Goal: Information Seeking & Learning: Find specific page/section

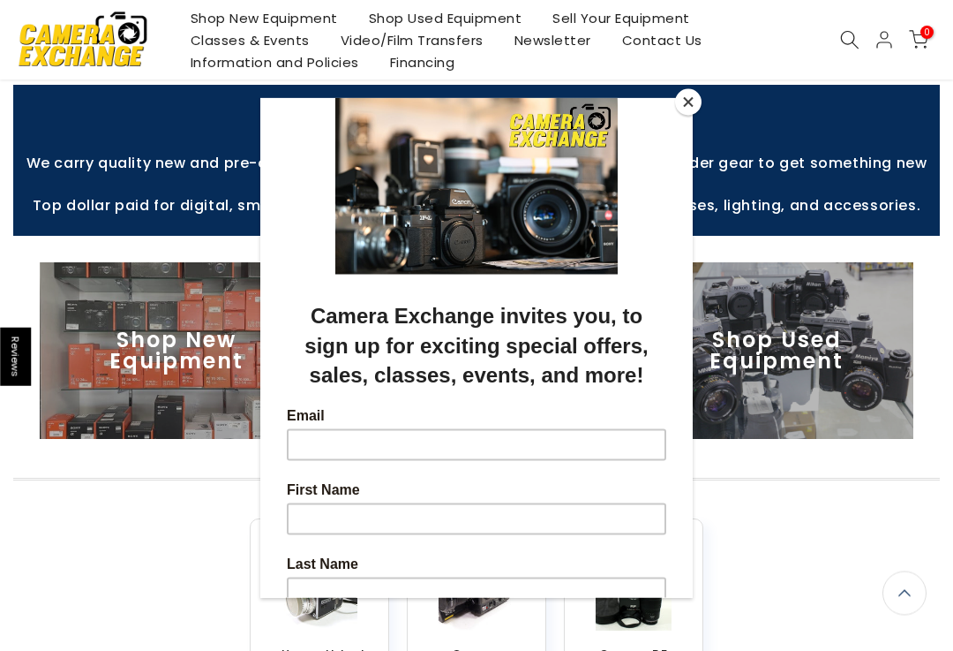
scroll to position [367, 0]
click at [687, 102] on button "Close" at bounding box center [688, 102] width 26 height 26
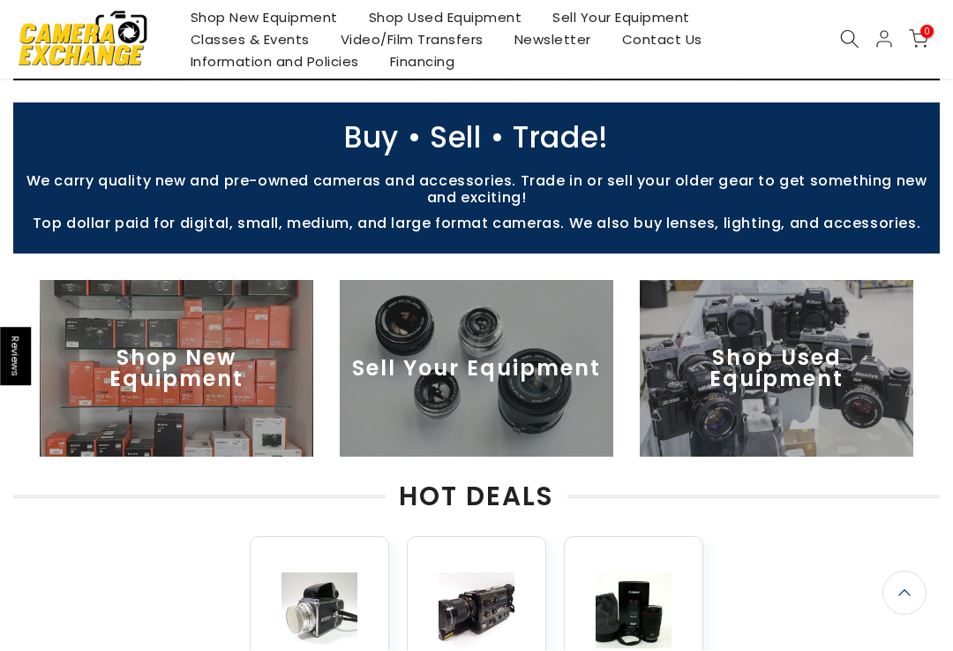
scroll to position [348, 0]
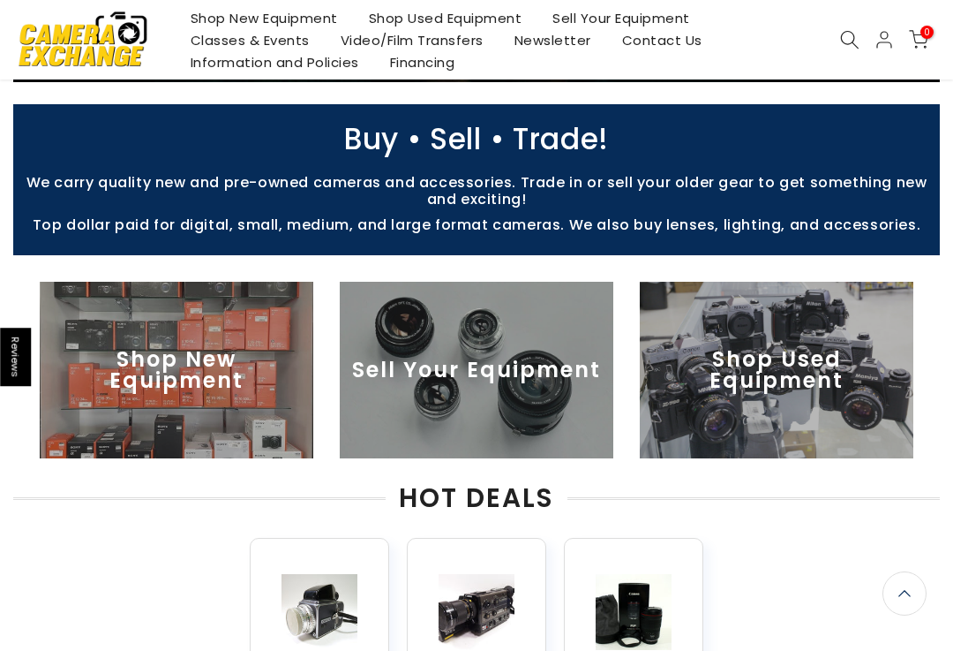
click at [725, 383] on img at bounding box center [777, 370] width 274 height 177
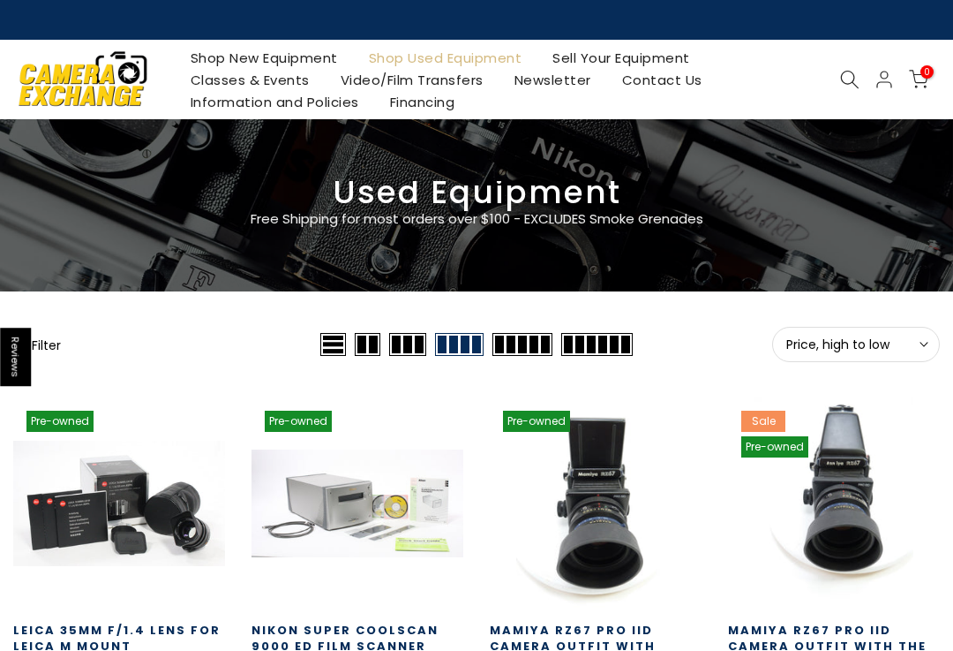
click at [850, 81] on icon at bounding box center [849, 79] width 19 height 19
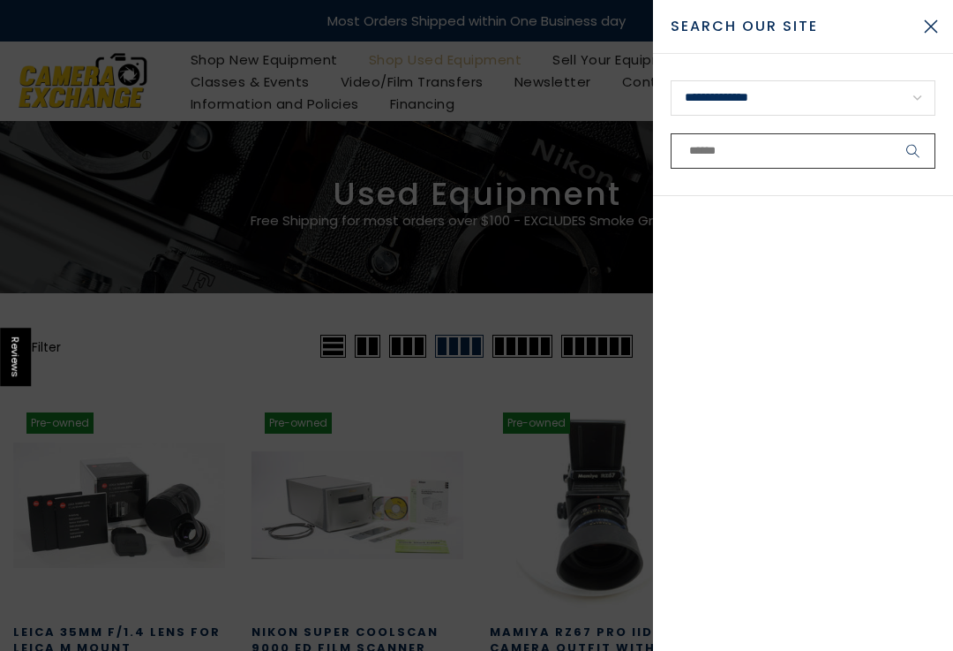
click at [681, 154] on input "text" at bounding box center [803, 150] width 265 height 35
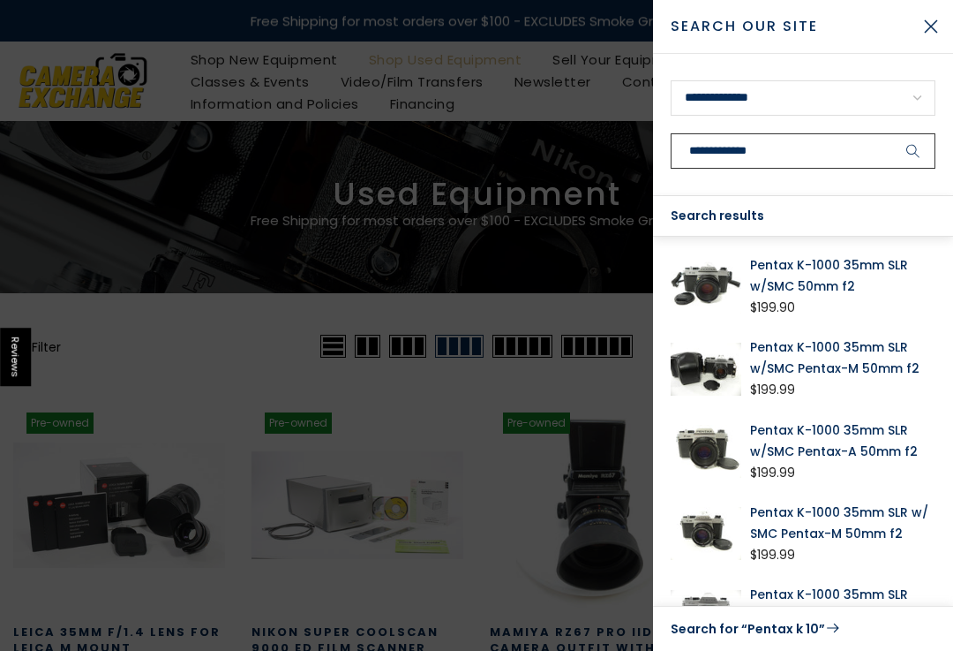
type input "**********"
click at [914, 151] on button "submit" at bounding box center [914, 150] width 44 height 35
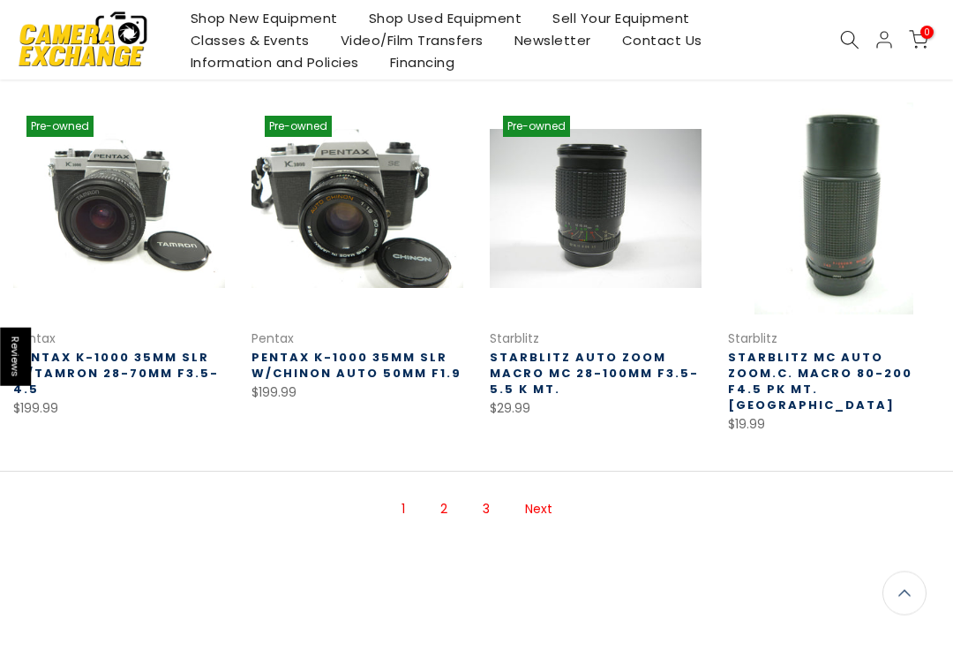
scroll to position [973, 0]
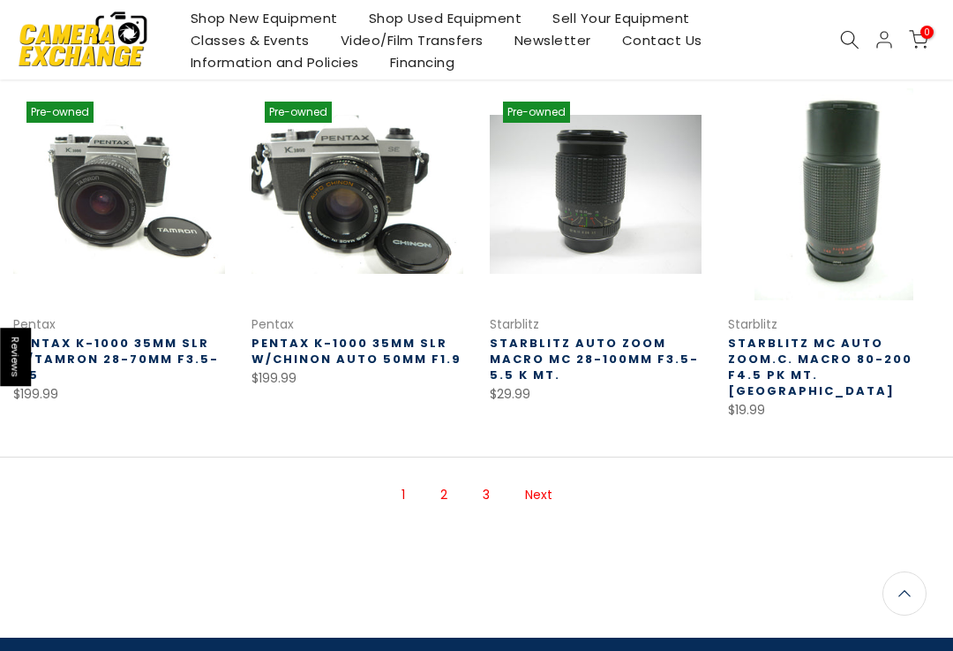
click at [535, 479] on link "Next" at bounding box center [538, 494] width 45 height 31
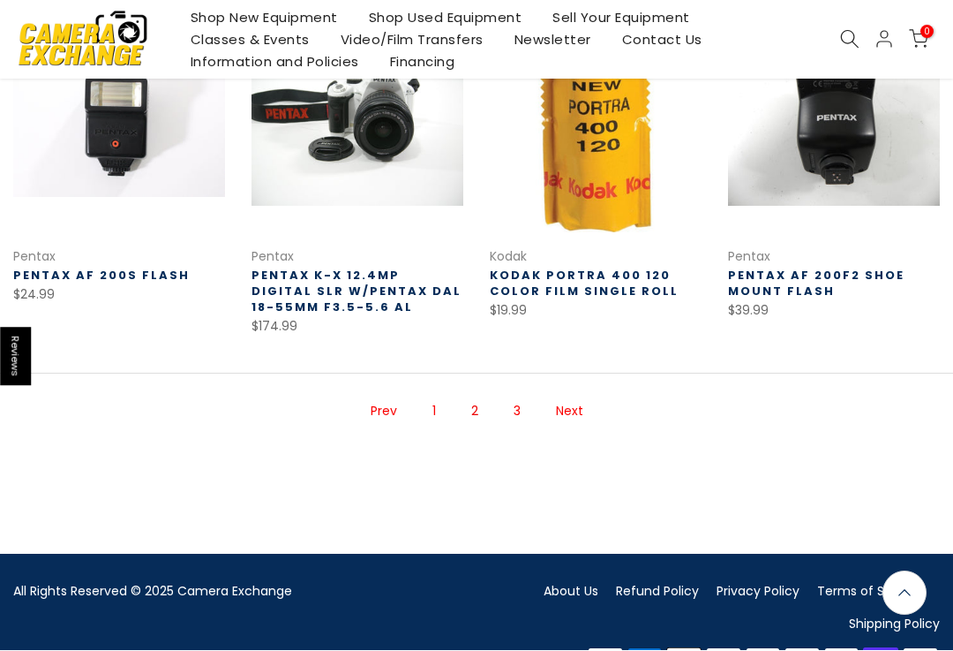
scroll to position [1025, 0]
